Goal: Book appointment/travel/reservation

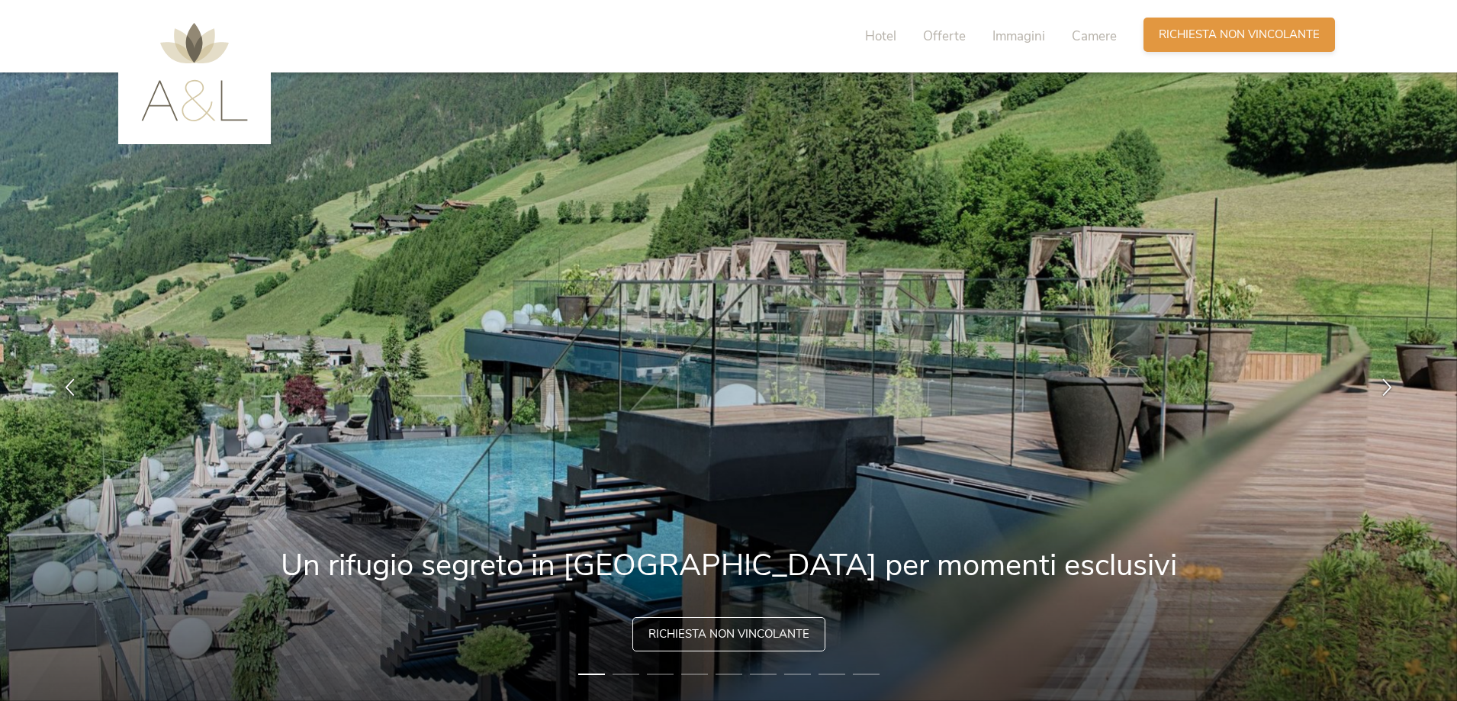
click at [1228, 37] on span "Richiesta non vincolante" at bounding box center [1239, 35] width 161 height 16
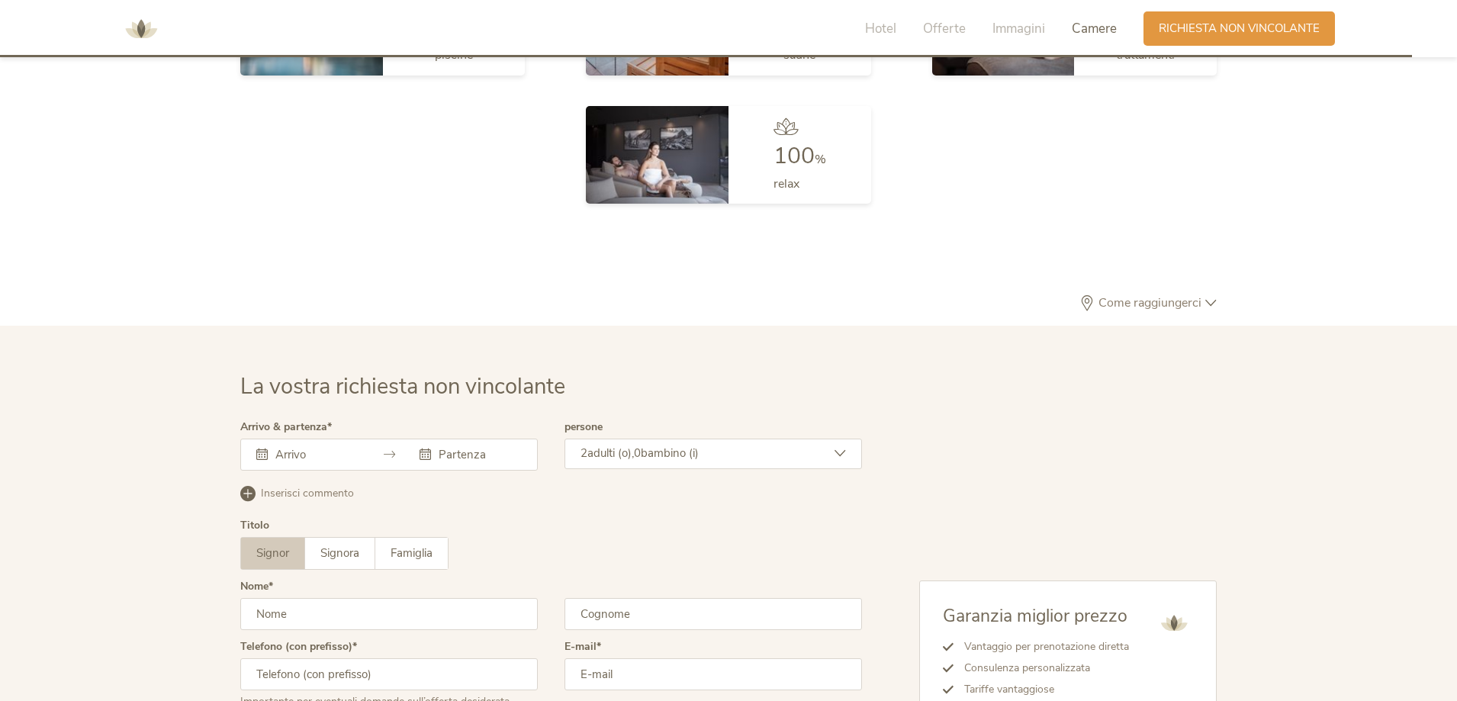
scroll to position [4597, 0]
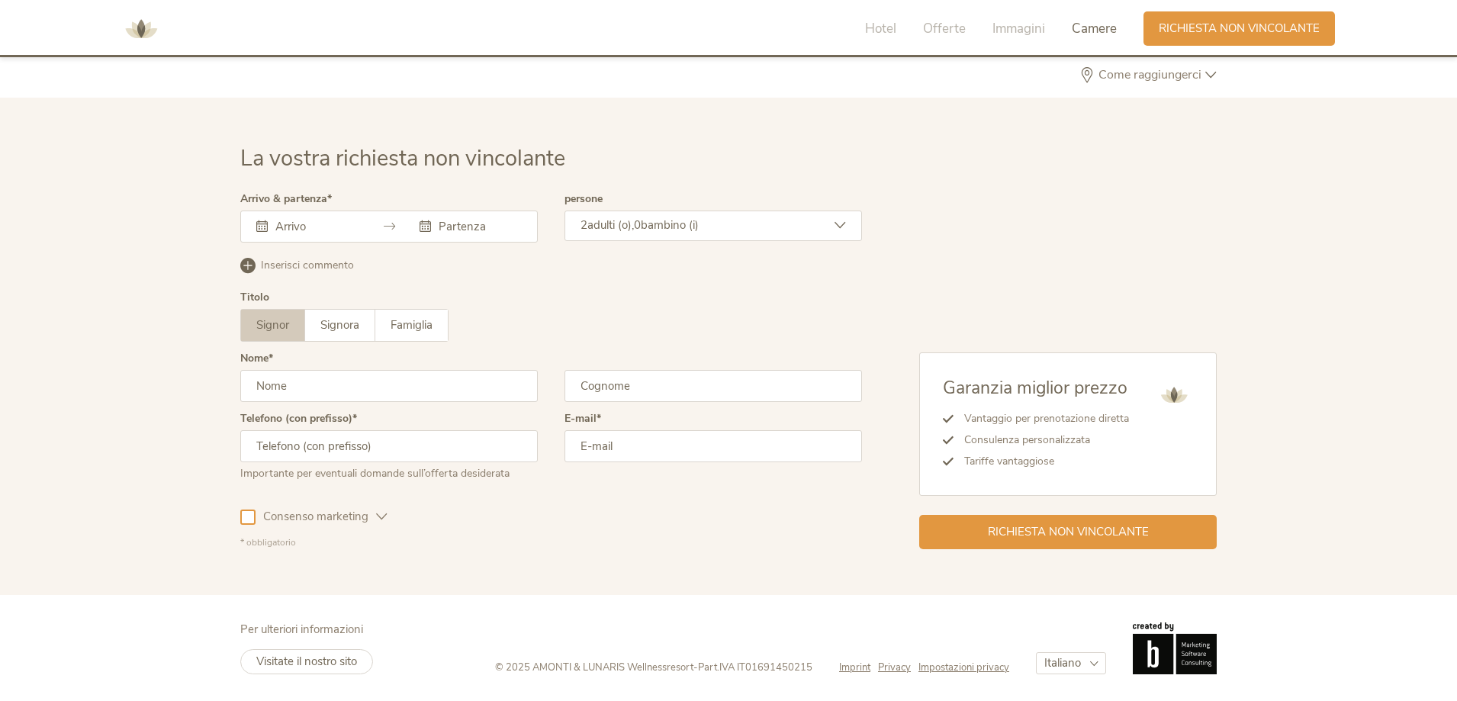
click at [282, 217] on div at bounding box center [389, 227] width 298 height 32
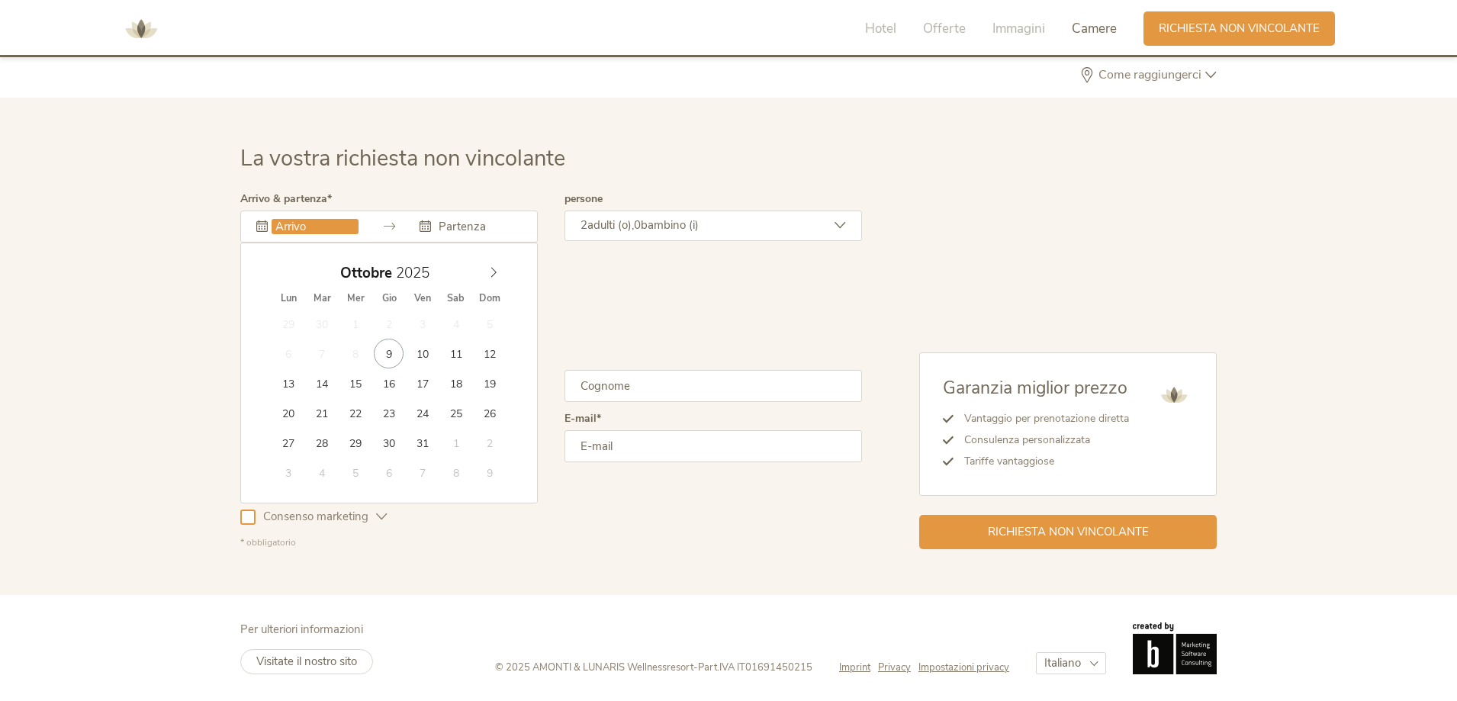
click at [281, 229] on input "text" at bounding box center [315, 226] width 87 height 15
type input "24.10.2025"
type input "26.10.2025"
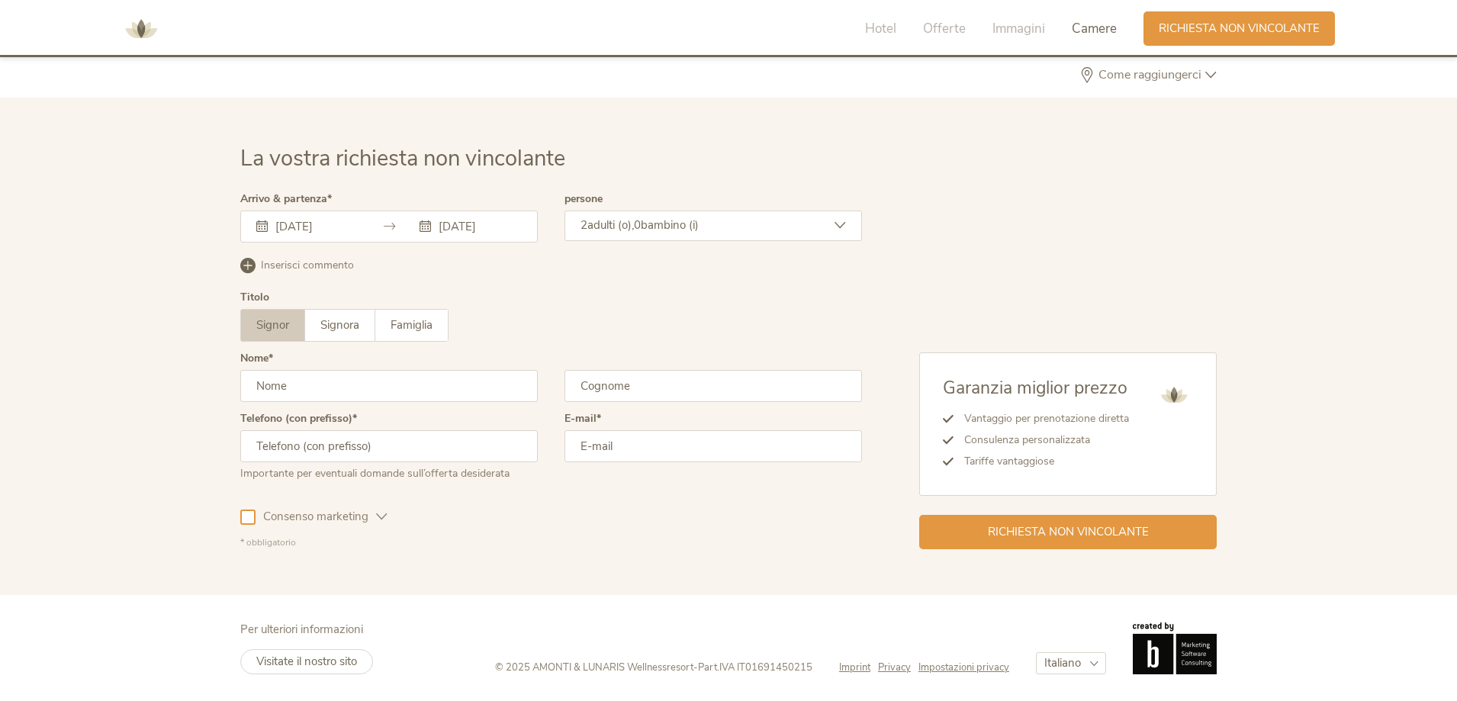
click at [665, 225] on span "bambino (i)" at bounding box center [670, 224] width 58 height 15
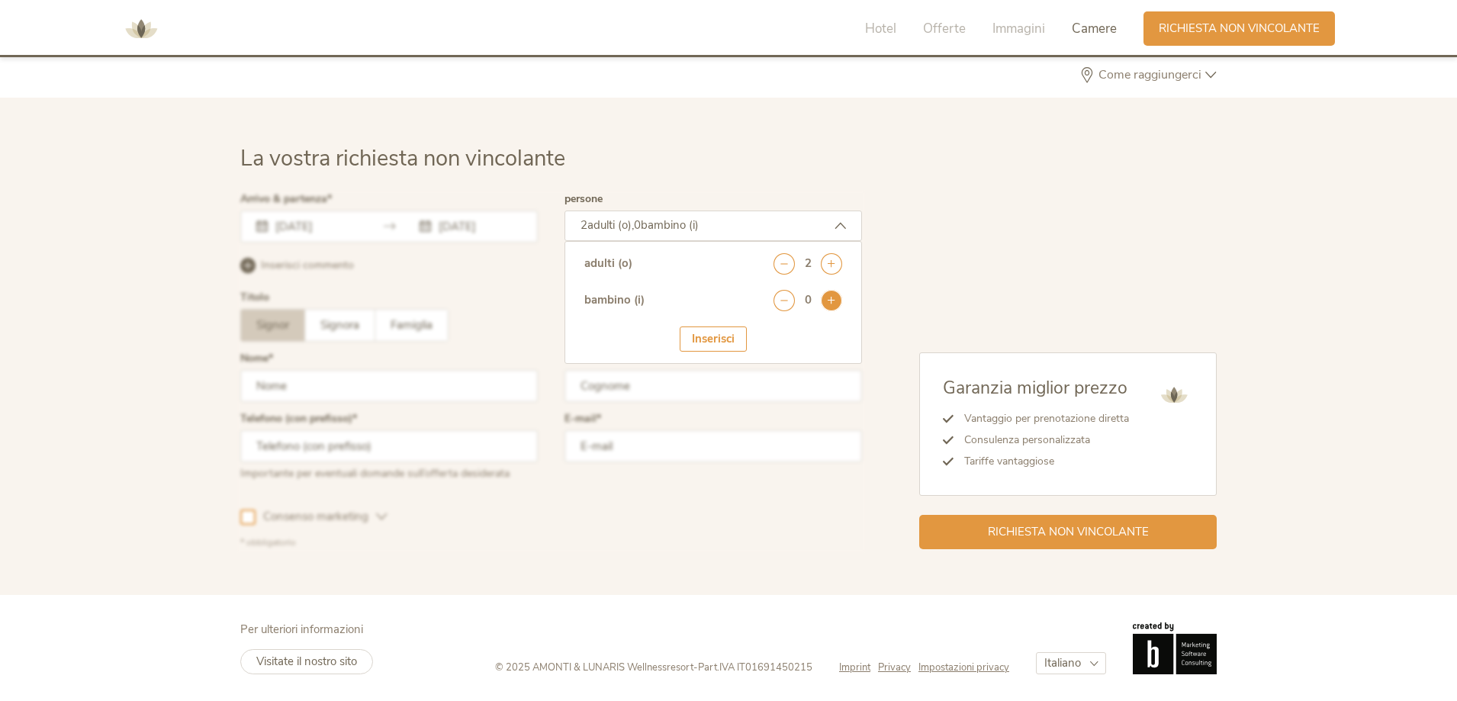
click at [836, 304] on icon at bounding box center [831, 300] width 21 height 21
click at [771, 340] on select "seleziona 0 1 2 3 4 5 6 7 8 9 10 11 12 13 14 15 16 17" at bounding box center [805, 342] width 76 height 25
select select "6"
click at [767, 330] on select "seleziona 0 1 2 3 4 5 6 7 8 9 10 11 12 13 14 15 16 17" at bounding box center [805, 342] width 76 height 25
click at [694, 386] on div "Inserisci" at bounding box center [713, 386] width 67 height 25
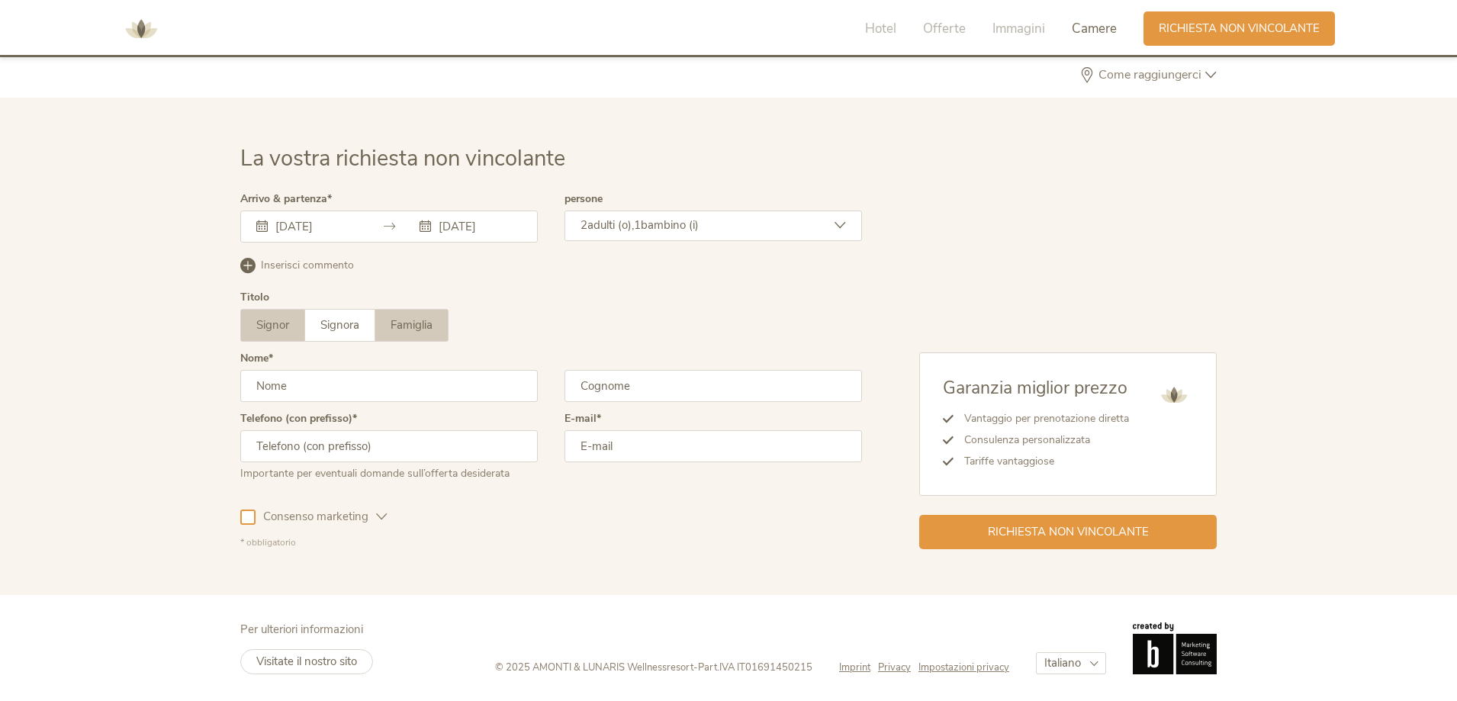
click at [423, 327] on span "Famiglia" at bounding box center [412, 324] width 42 height 15
click at [347, 386] on input "text" at bounding box center [389, 386] width 298 height 32
click at [343, 333] on label "Signora" at bounding box center [340, 325] width 70 height 31
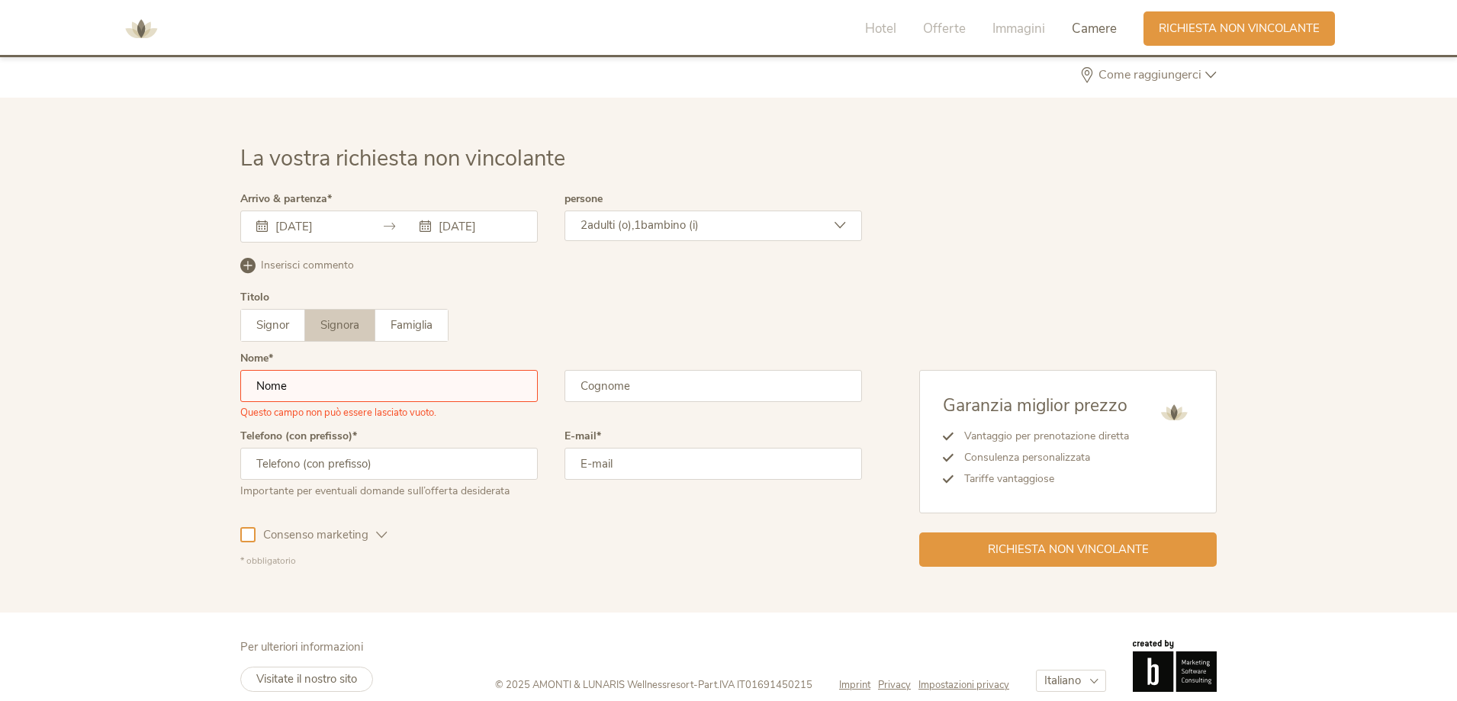
click at [306, 385] on input "text" at bounding box center [389, 386] width 298 height 32
type input "Corinne"
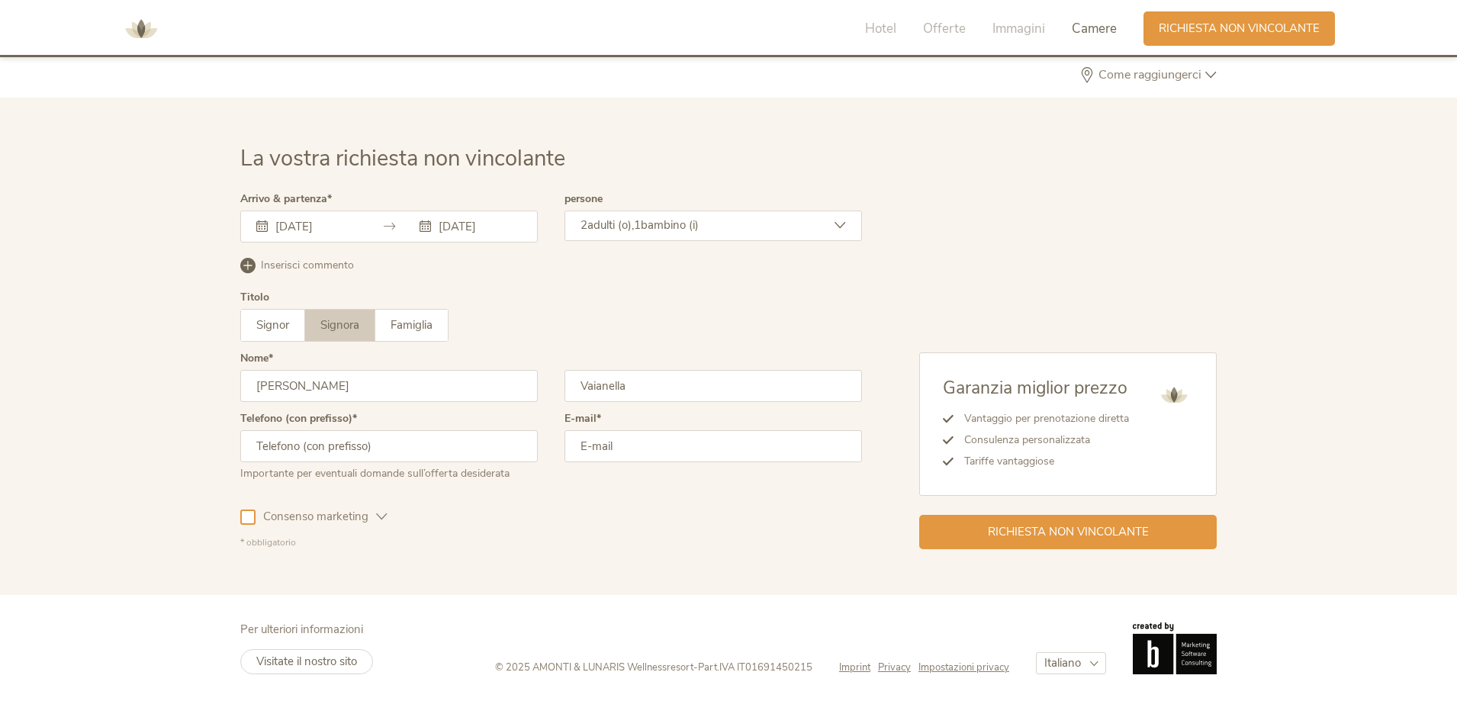
type input "Vaianella"
click at [303, 443] on input "+39*" at bounding box center [389, 446] width 298 height 32
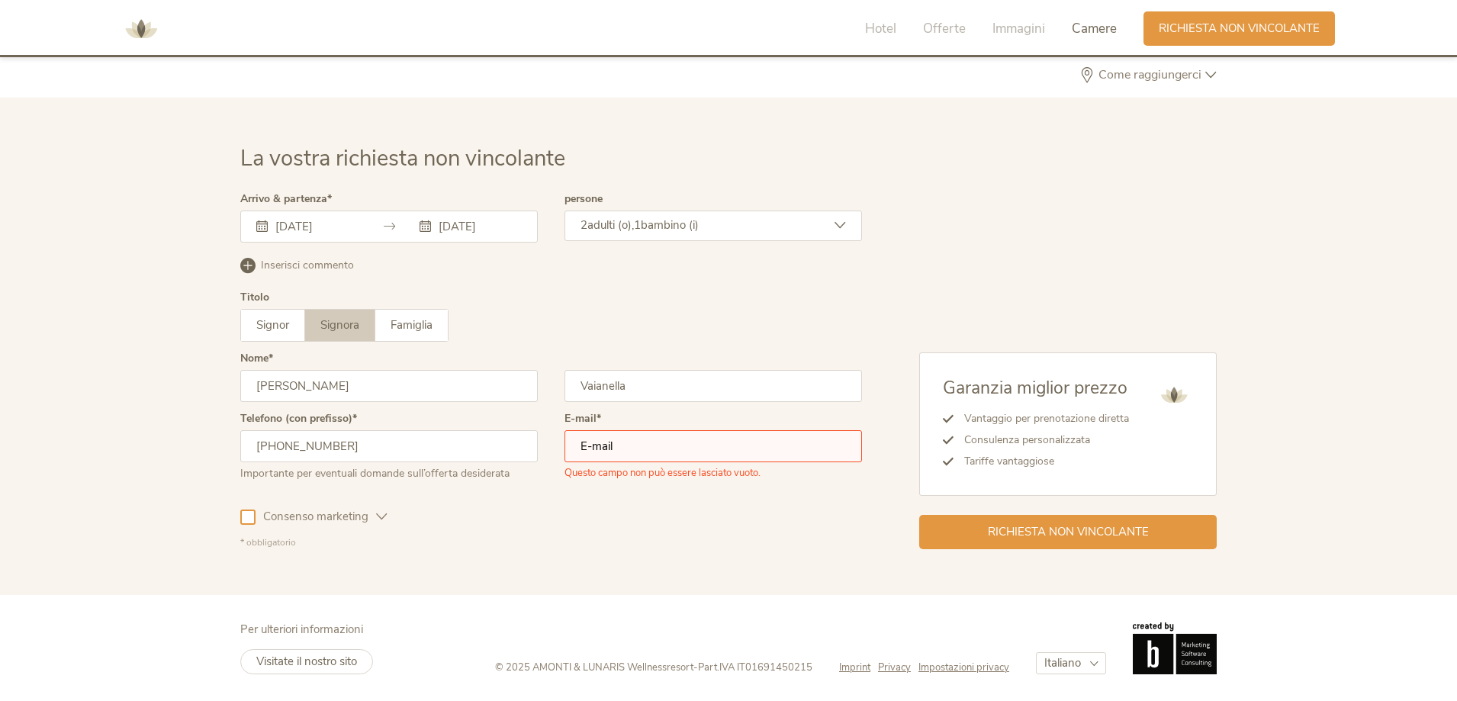
type input "+393483712009"
type input "coryvaianella@gmail.com"
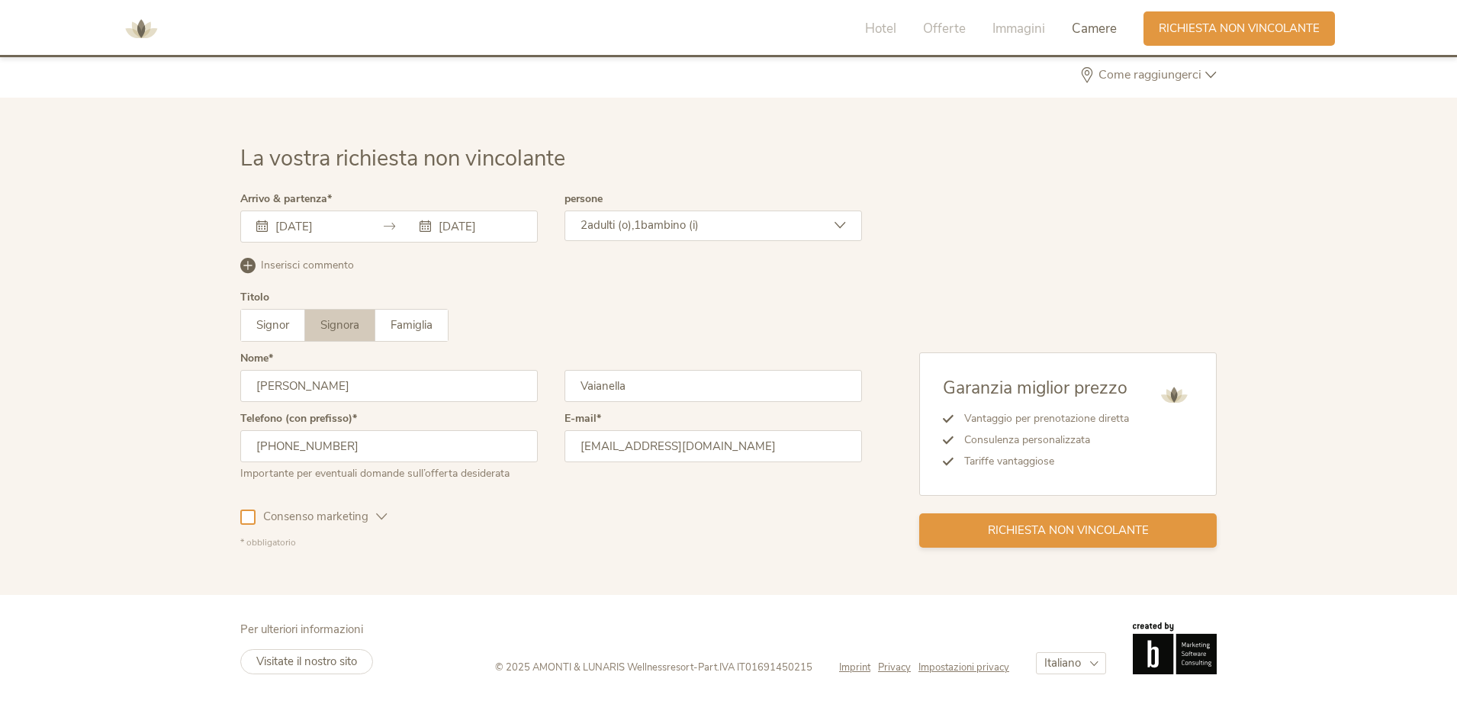
click at [1063, 520] on div "Richiesta non vincolante" at bounding box center [1068, 530] width 298 height 34
